Goal: Information Seeking & Learning: Learn about a topic

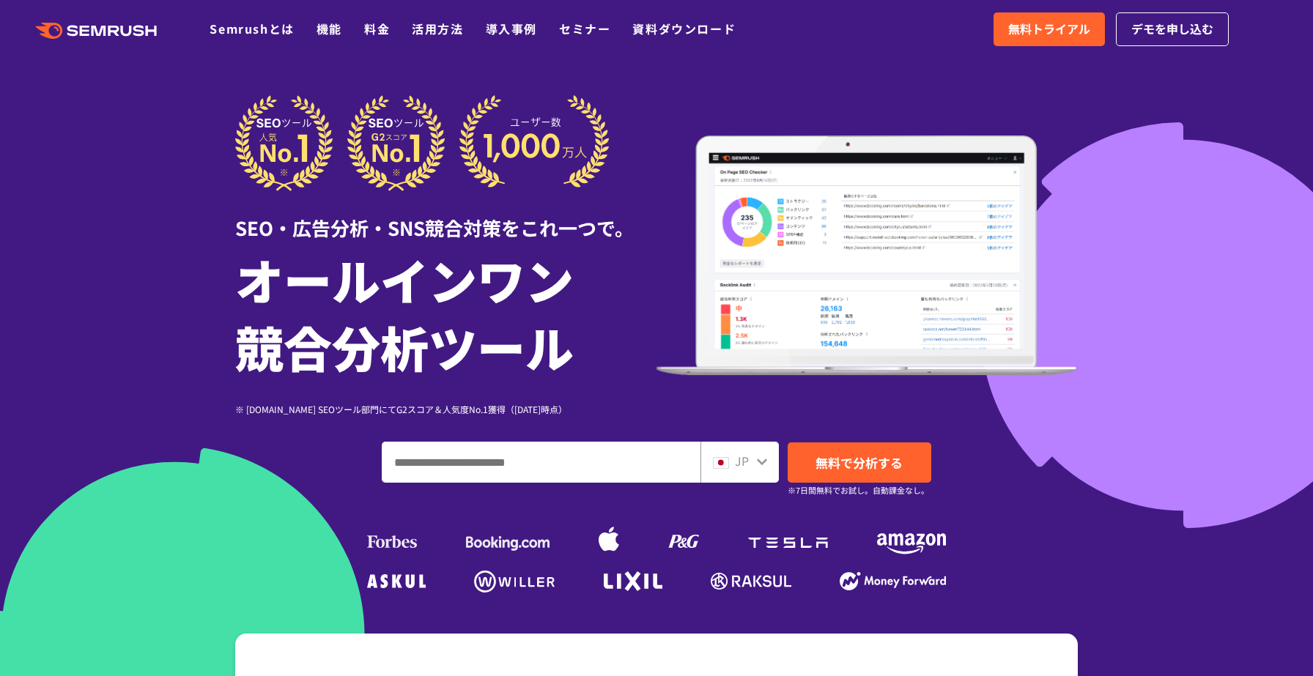
click at [452, 470] on input "ドメイン、キーワードまたはURLを入力してください" at bounding box center [540, 463] width 317 height 40
click at [462, 462] on input "ドメイン、キーワードまたはURLを入力してください" at bounding box center [540, 463] width 317 height 40
paste input "**********"
type input "**********"
click at [744, 461] on span "JP" at bounding box center [742, 461] width 14 height 18
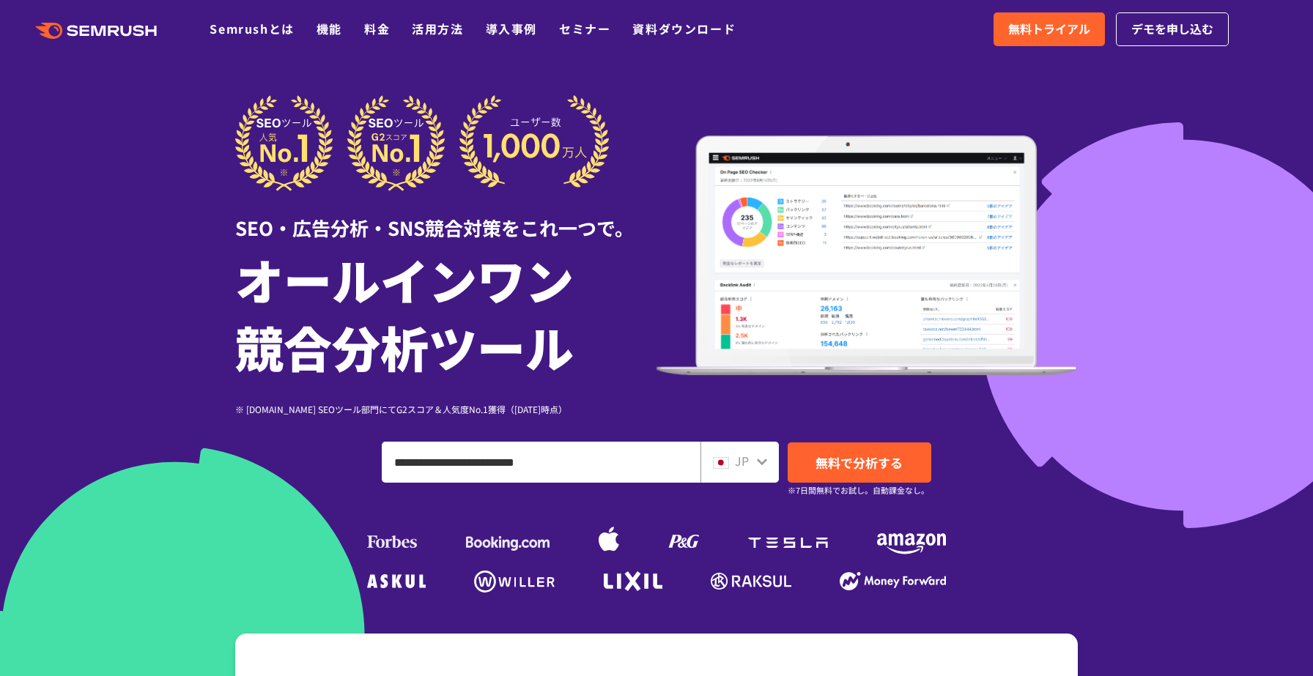
click at [764, 465] on icon at bounding box center [762, 462] width 12 height 12
click at [753, 464] on div "JP" at bounding box center [736, 461] width 47 height 19
click at [764, 465] on icon at bounding box center [762, 462] width 12 height 12
click at [763, 465] on icon at bounding box center [762, 462] width 12 height 12
click at [748, 459] on span "JP" at bounding box center [742, 461] width 14 height 18
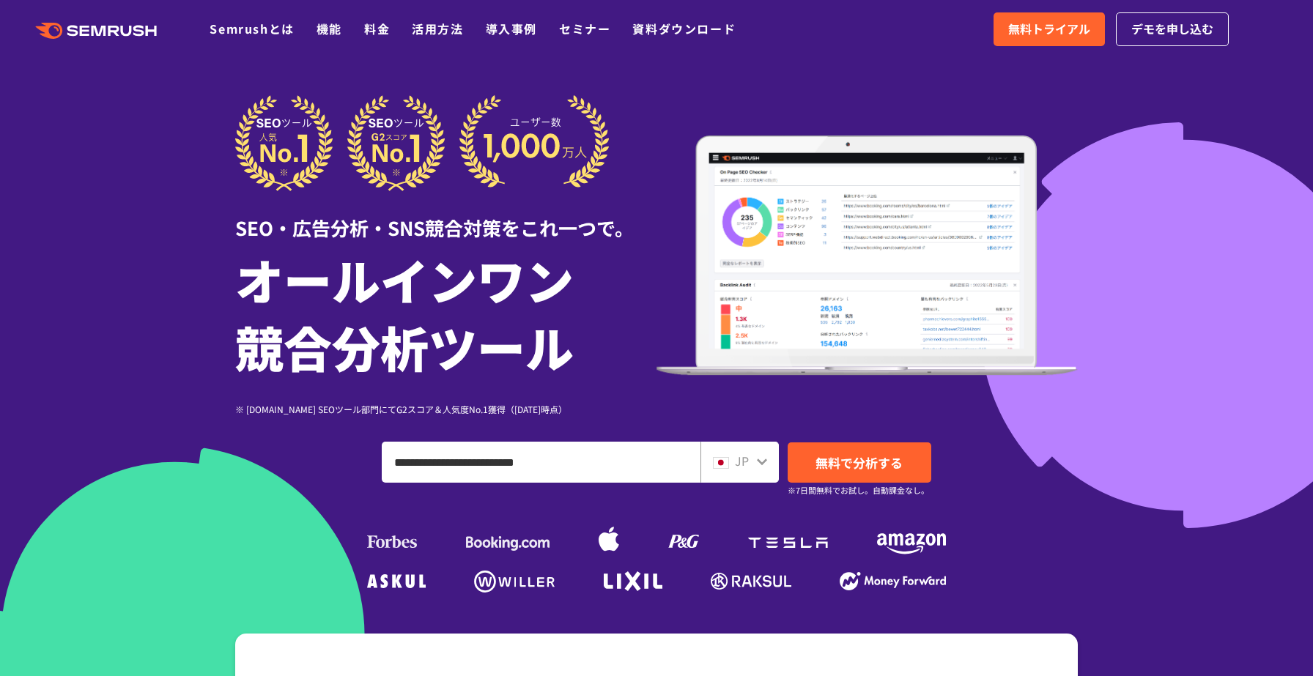
click at [750, 475] on div "JP" at bounding box center [739, 462] width 78 height 41
click at [763, 455] on div at bounding box center [762, 460] width 12 height 19
click at [763, 457] on icon at bounding box center [762, 462] width 12 height 12
click at [848, 449] on link "無料で分析する" at bounding box center [860, 463] width 144 height 40
